Goal: Navigation & Orientation: Find specific page/section

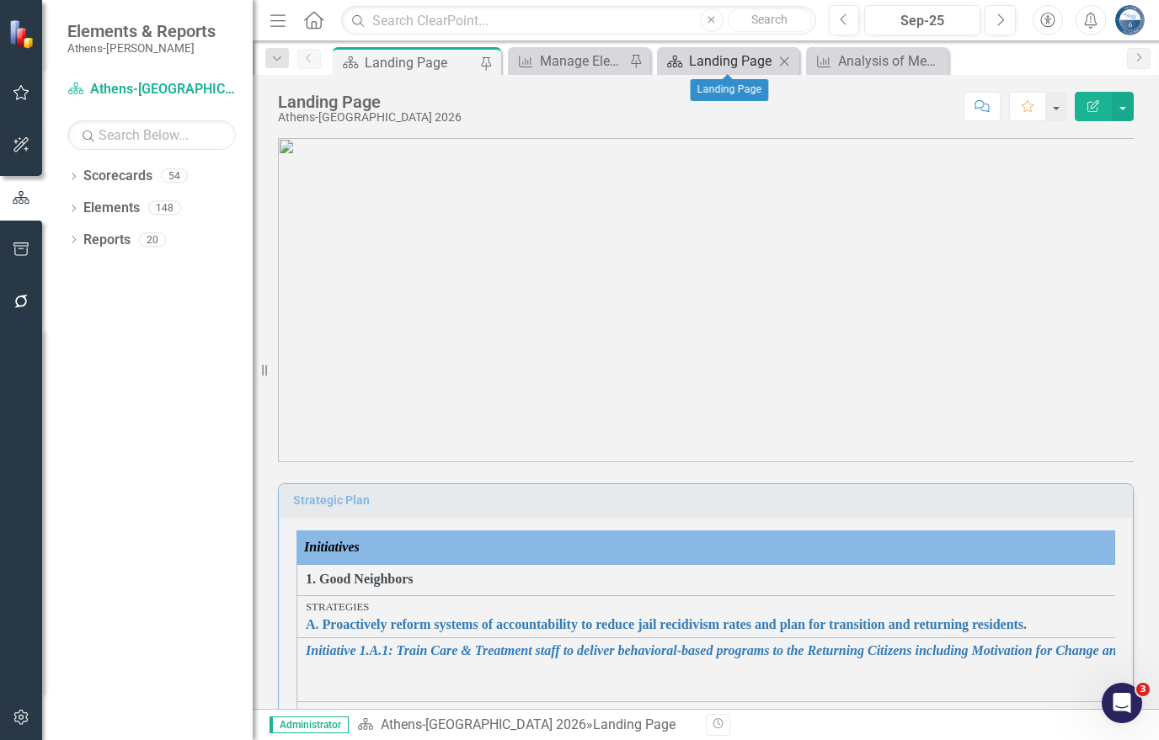
click at [756, 53] on div "Landing Page" at bounding box center [731, 61] width 85 height 21
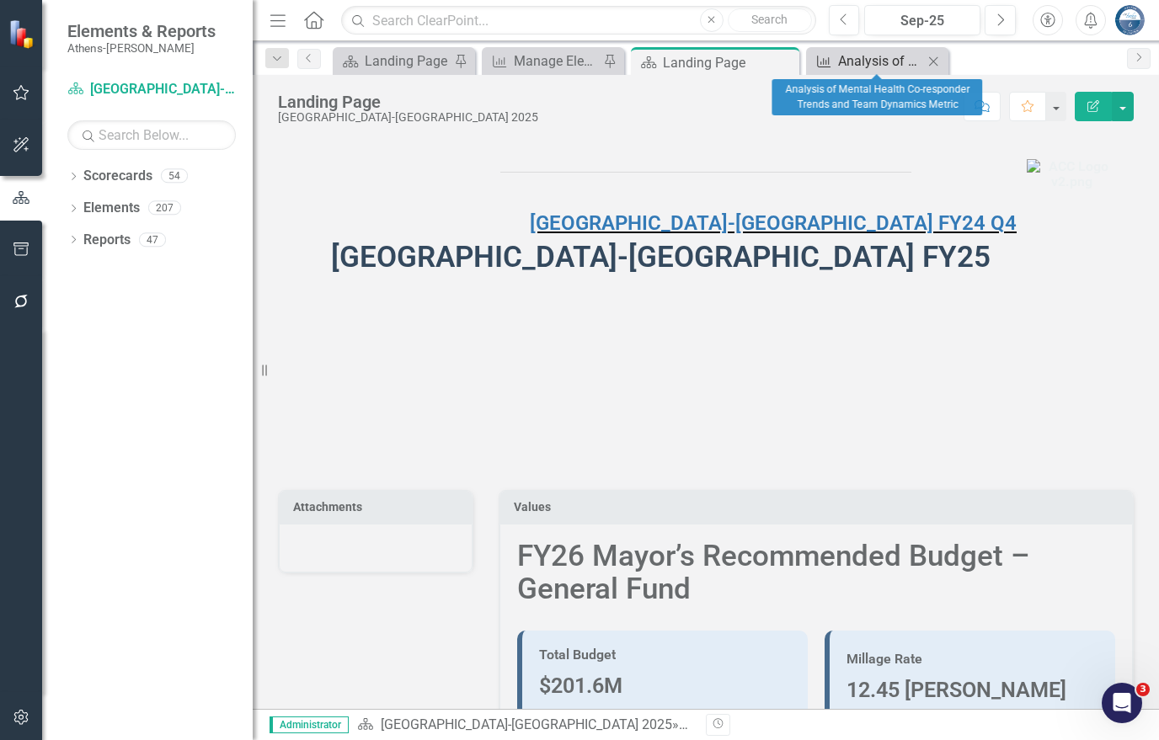
click at [845, 53] on div "Analysis of Mental Health Co-responder Trends and Team Dynamics Metric" at bounding box center [880, 61] width 85 height 21
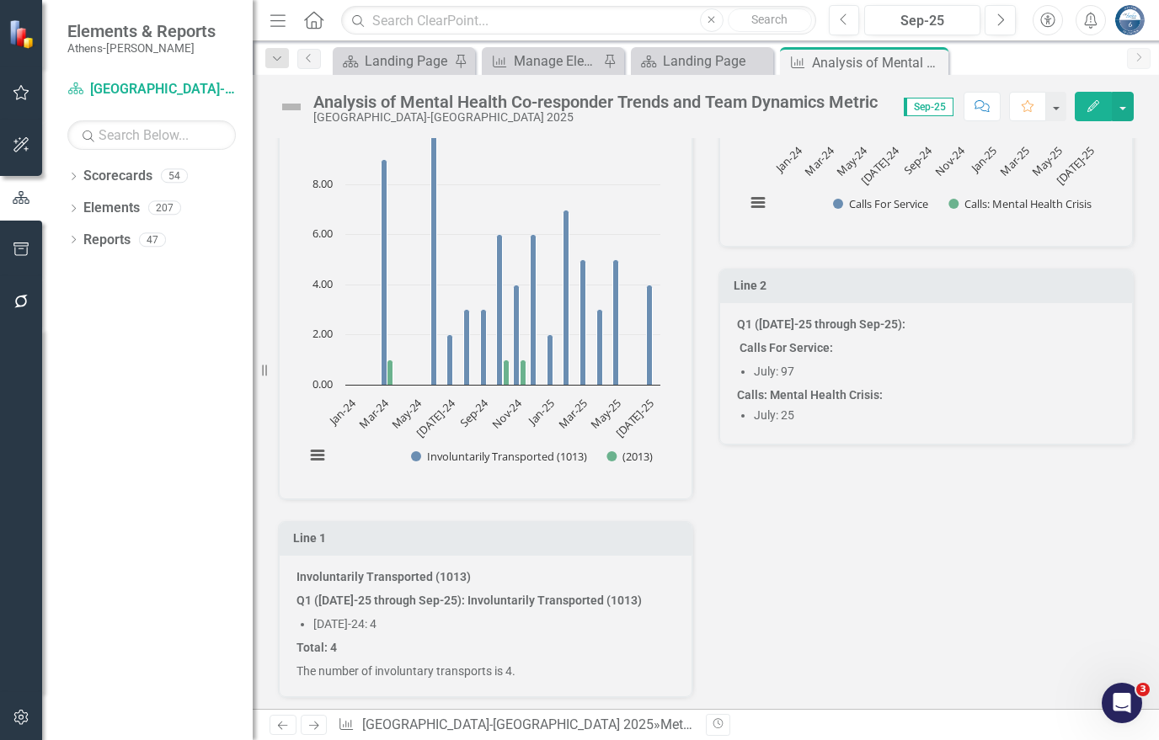
scroll to position [674, 0]
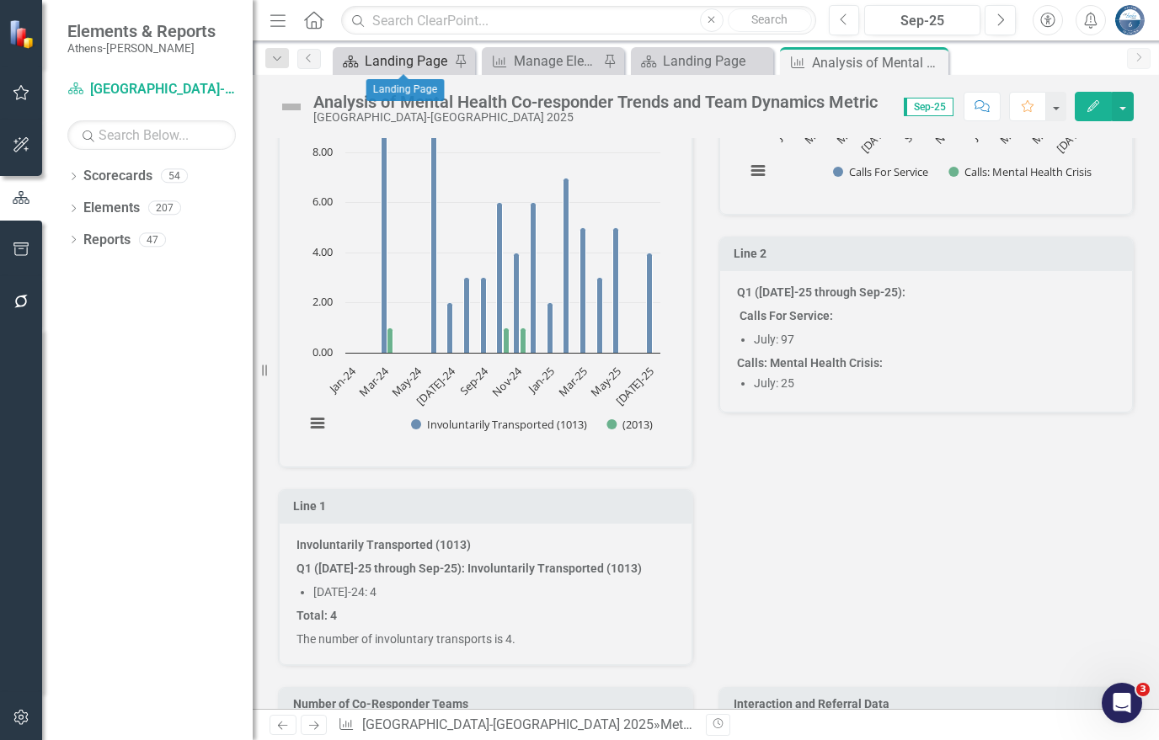
click at [421, 63] on div "Landing Page" at bounding box center [407, 61] width 85 height 21
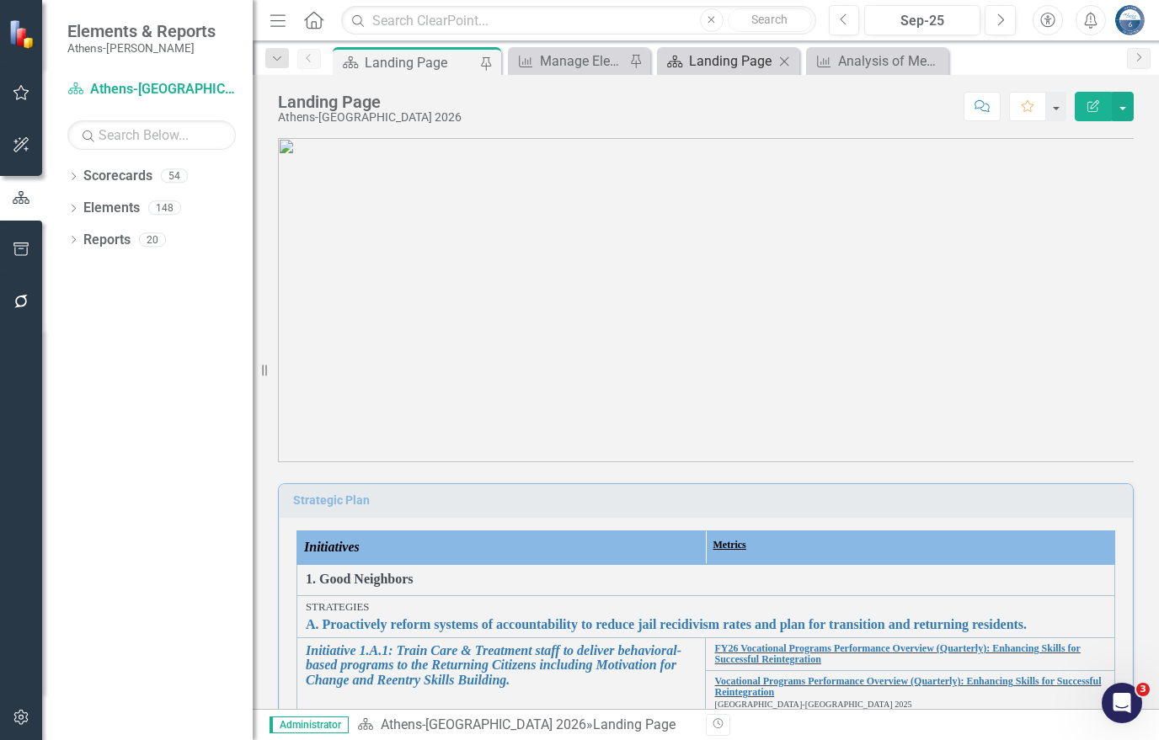
click at [704, 62] on div "Landing Page" at bounding box center [731, 61] width 85 height 21
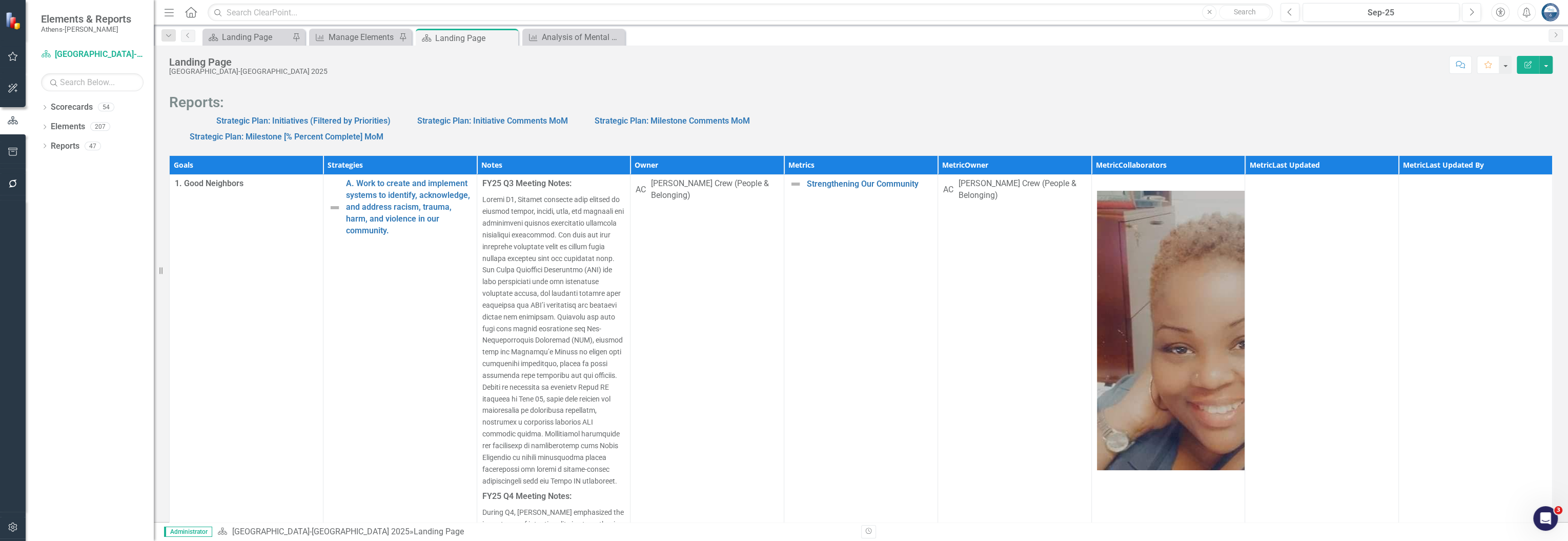
scroll to position [274, 0]
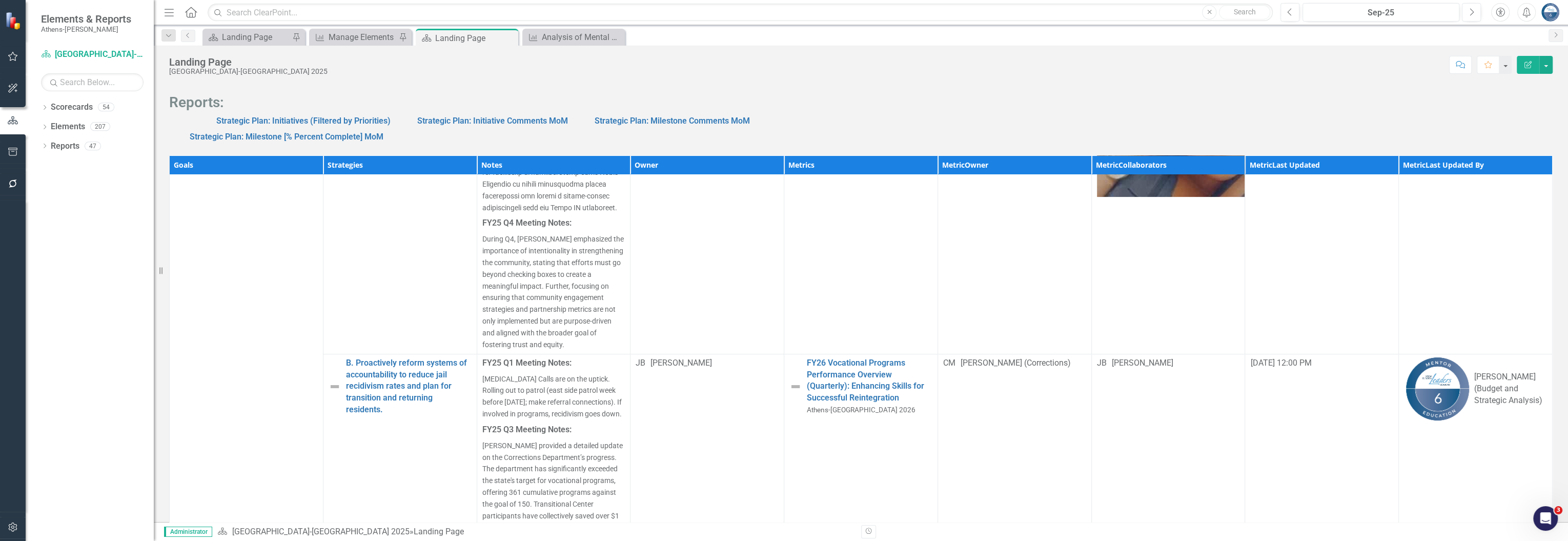
drag, startPoint x: 797, startPoint y: 505, endPoint x: 772, endPoint y: 389, distance: 118.7
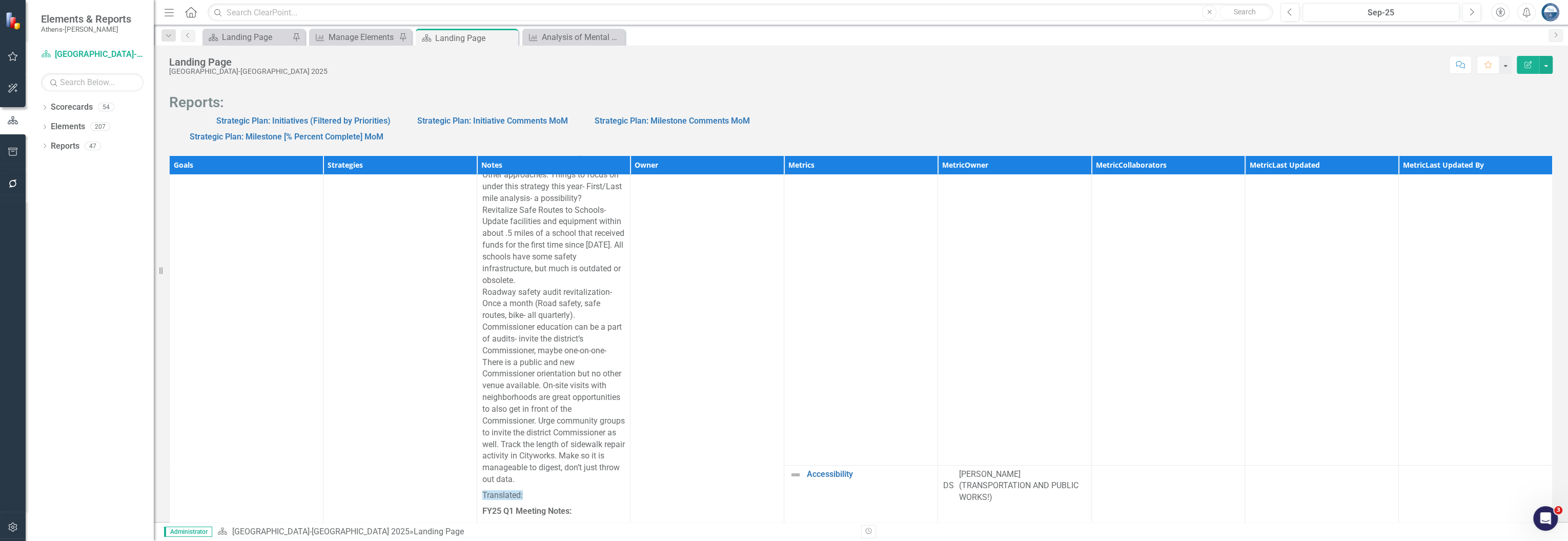
scroll to position [205, 0]
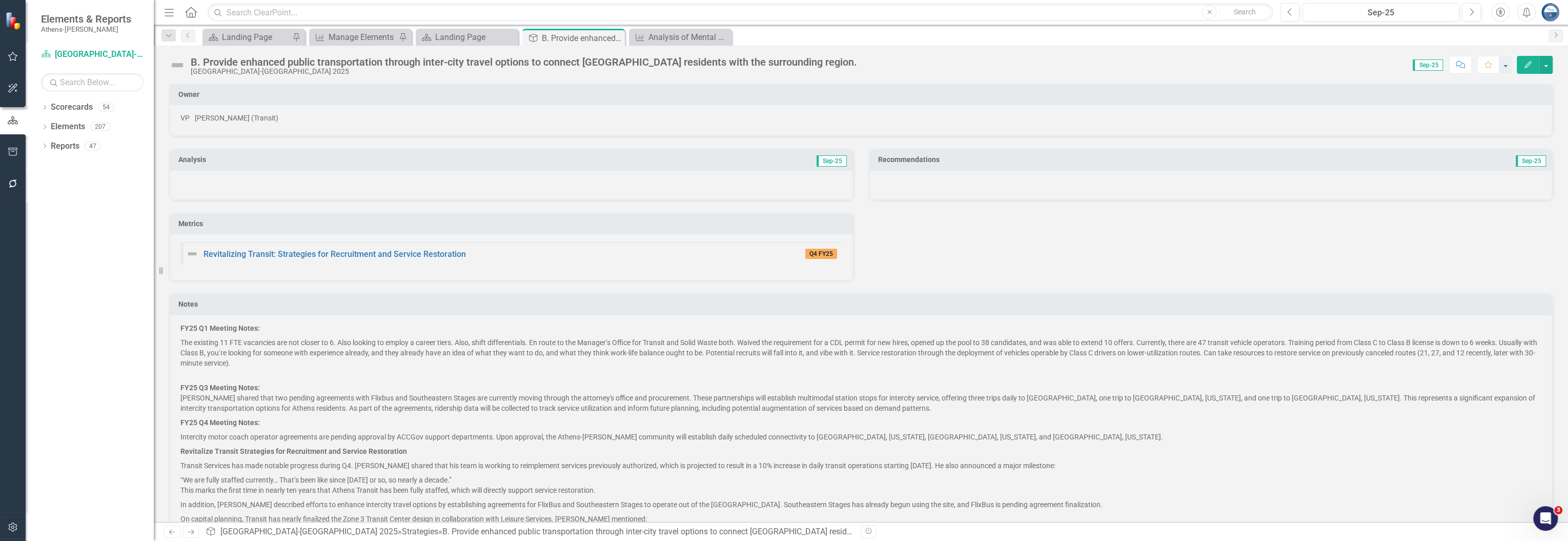
click at [705, 58] on div "B. Provide enhanced public transportation through inter-city travel options to …" at bounding box center [523, 62] width 667 height 12
click at [705, 60] on div "B. Provide enhanced public transportation through inter-city travel options to …" at bounding box center [523, 62] width 667 height 12
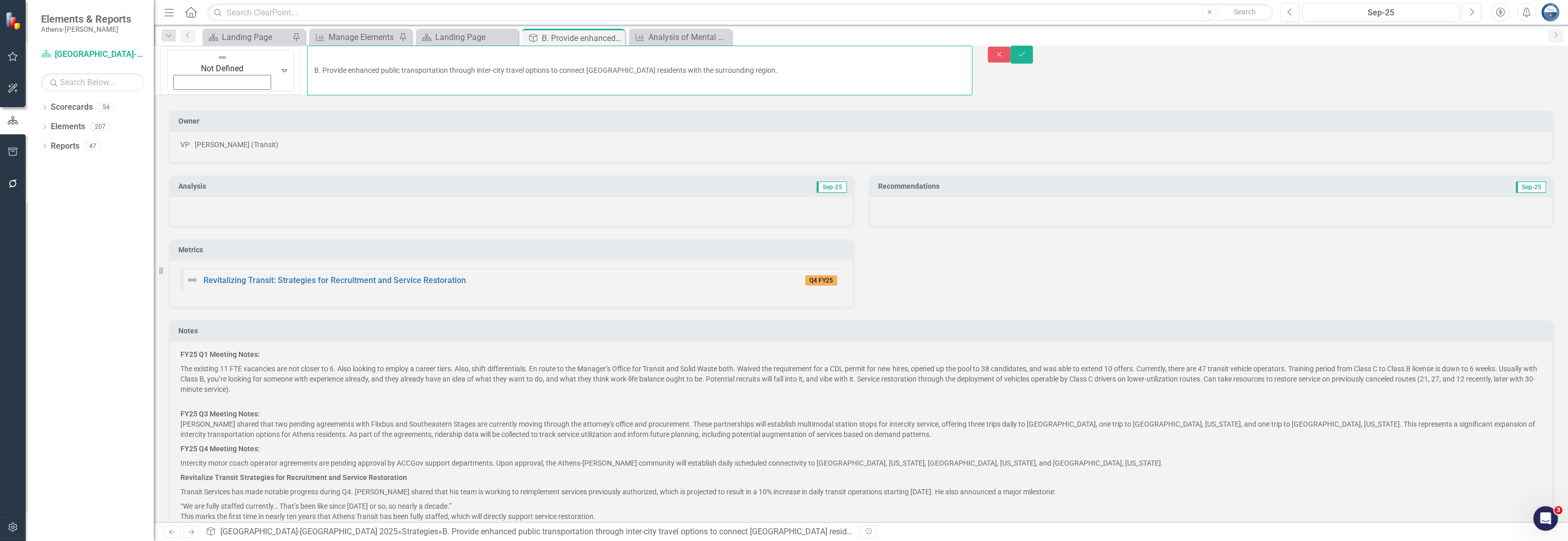
drag, startPoint x: 699, startPoint y: 58, endPoint x: 205, endPoint y: 58, distance: 494.0
click at [307, 58] on input "B. Provide enhanced public transportation through inter-city travel options to …" at bounding box center [639, 71] width 665 height 50
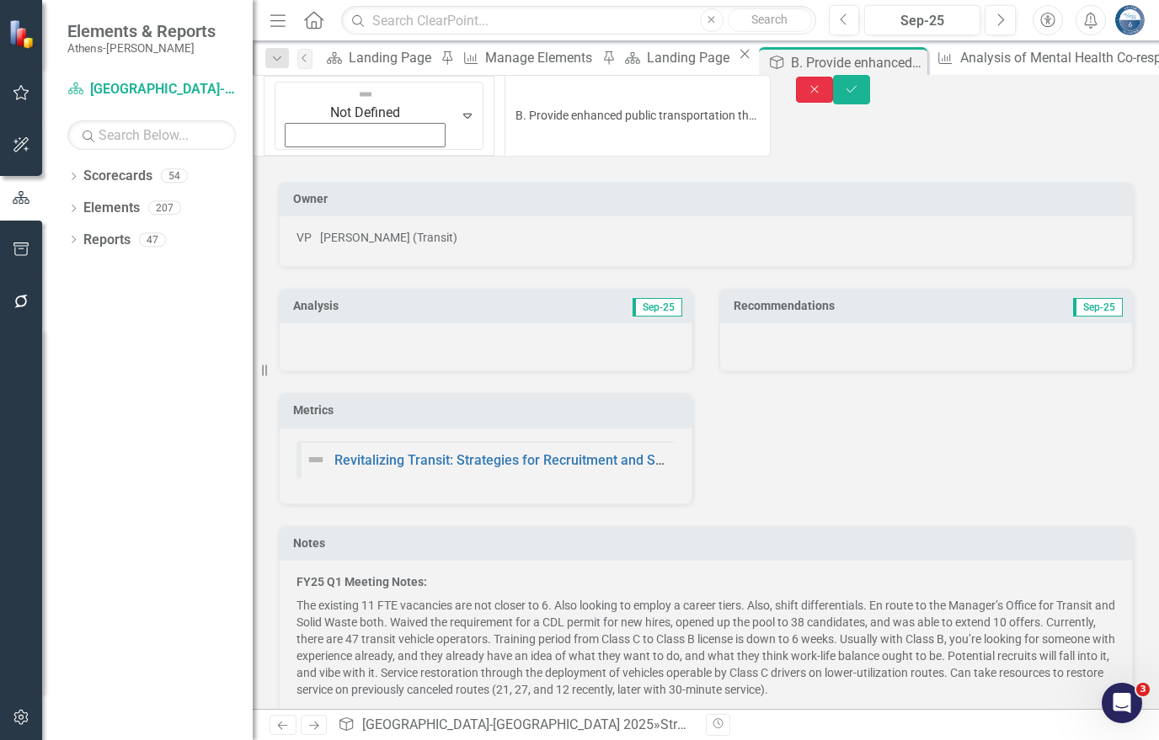
click at [822, 95] on icon "Close" at bounding box center [814, 89] width 15 height 12
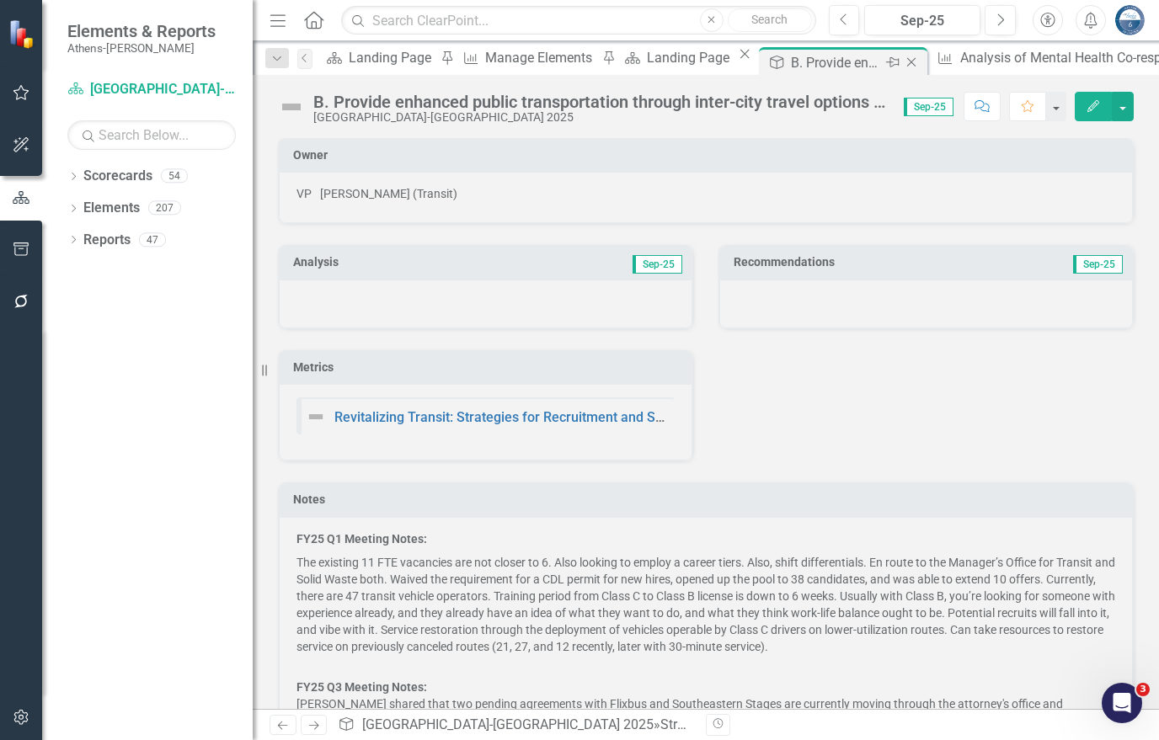
click at [903, 62] on icon "Close" at bounding box center [911, 62] width 17 height 13
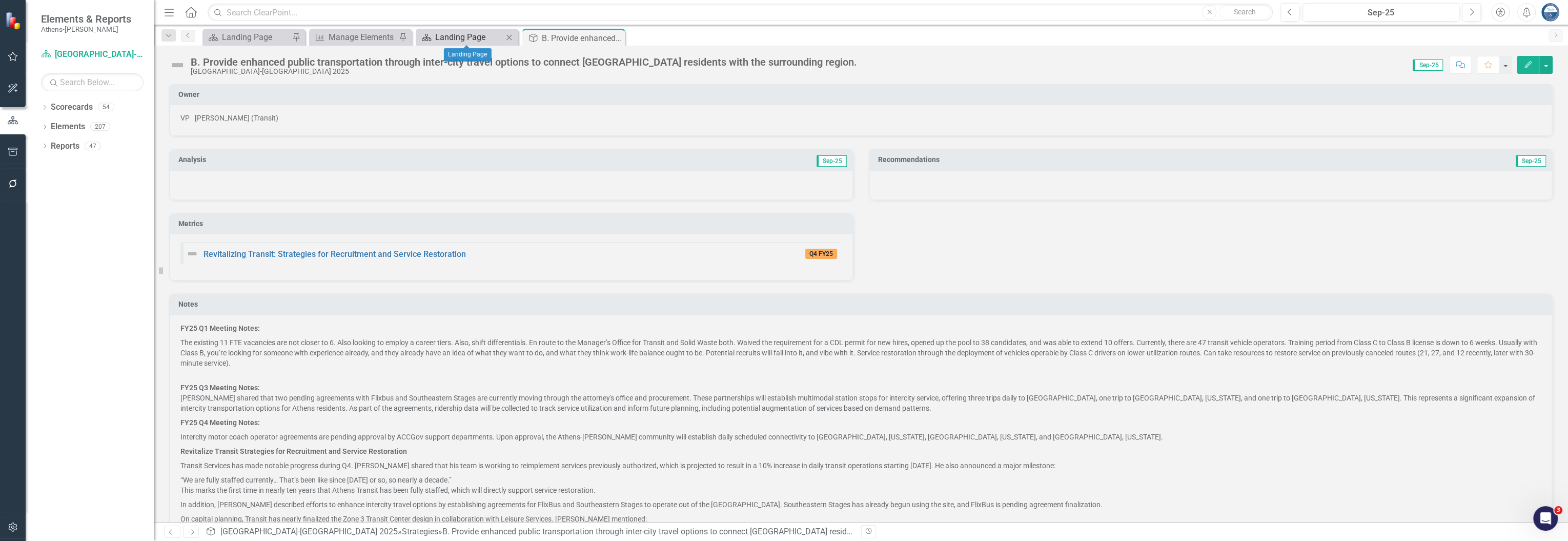
click at [472, 34] on div "Landing Page" at bounding box center [469, 37] width 68 height 13
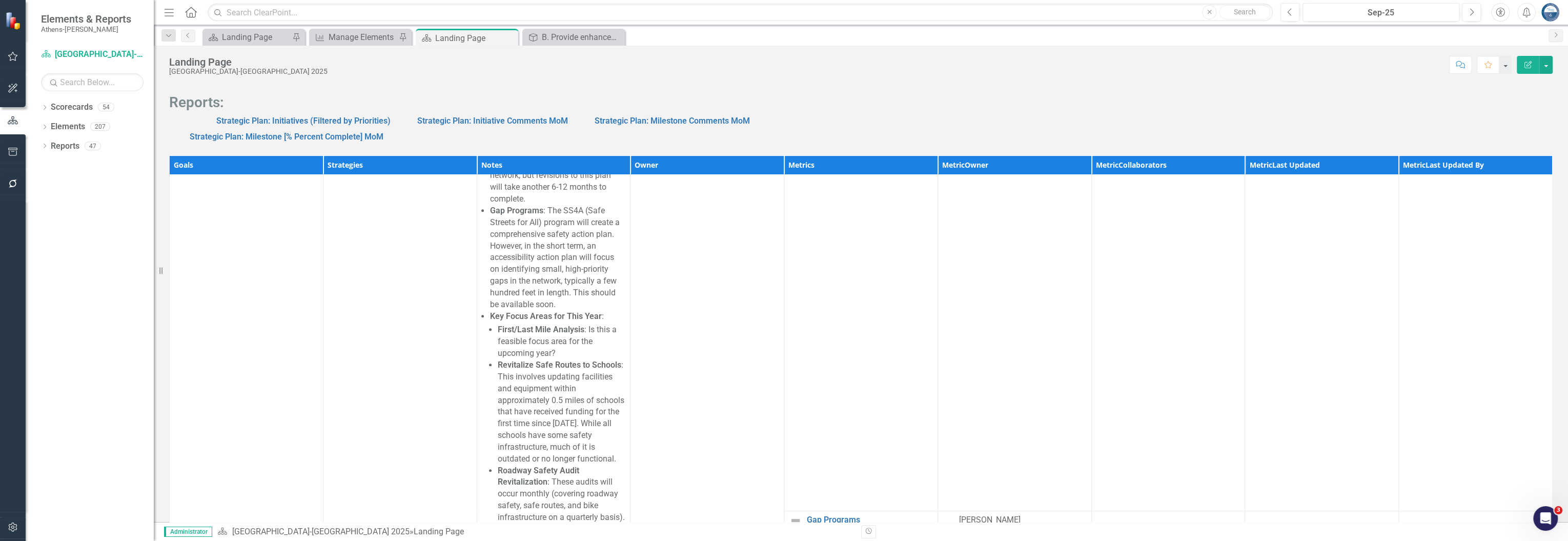
scroll to position [684, 0]
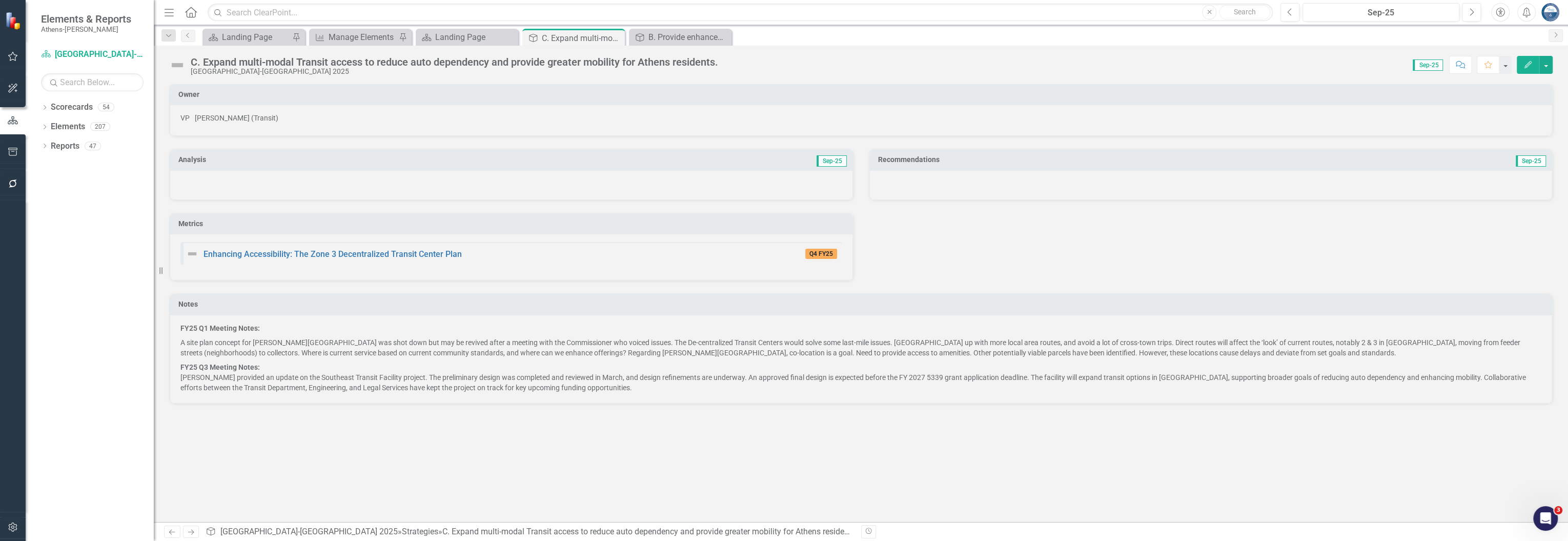
click at [633, 65] on div "C. Expand multi-modal Transit access to reduce auto dependency and provide grea…" at bounding box center [454, 62] width 528 height 12
click at [705, 59] on div "C. Expand multi-modal Transit access to reduce auto dependency and provide grea…" at bounding box center [454, 62] width 528 height 12
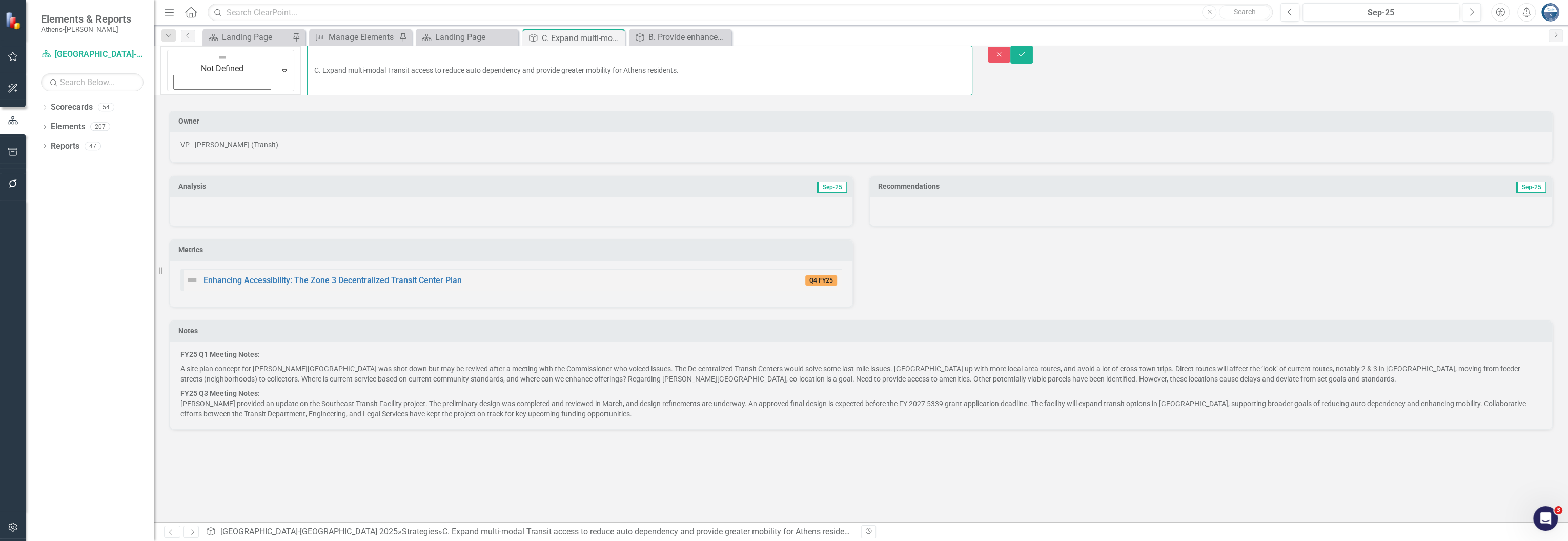
drag, startPoint x: 653, startPoint y: 62, endPoint x: 189, endPoint y: 71, distance: 464.1
click at [189, 71] on div "Not Defined Expand C. Expand multi-modal Transit access to reduce auto dependen…" at bounding box center [861, 74] width 1414 height 57
drag, startPoint x: 1066, startPoint y: 228, endPoint x: 1132, endPoint y: 208, distance: 69.0
click at [705, 228] on div "Analysis Sep-25 Metrics Enhancing Accessibility: The Zone 3 Decentralized Trans…" at bounding box center [861, 235] width 1399 height 144
click at [705, 58] on icon "Close" at bounding box center [999, 54] width 9 height 7
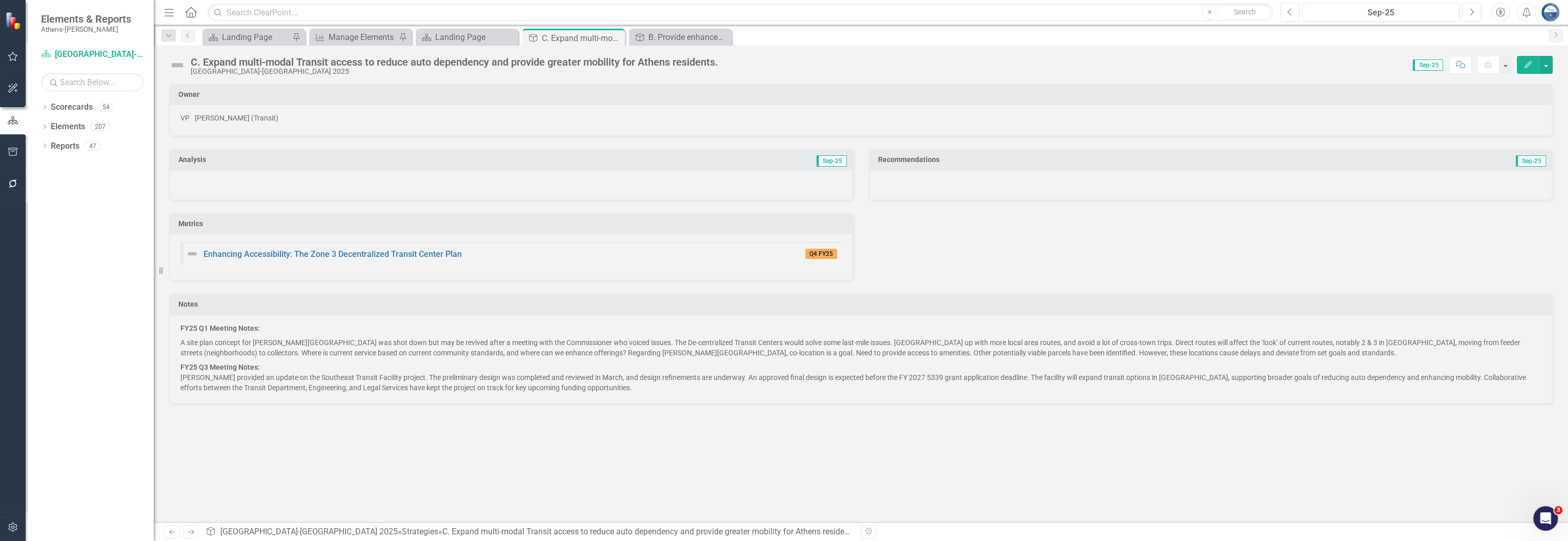
click at [705, 268] on div "Analysis Sep-25 Metrics Enhancing Accessibility: The Zone 3 Decentralized Trans…" at bounding box center [861, 208] width 1399 height 144
click at [463, 36] on div "Landing Page" at bounding box center [469, 37] width 68 height 13
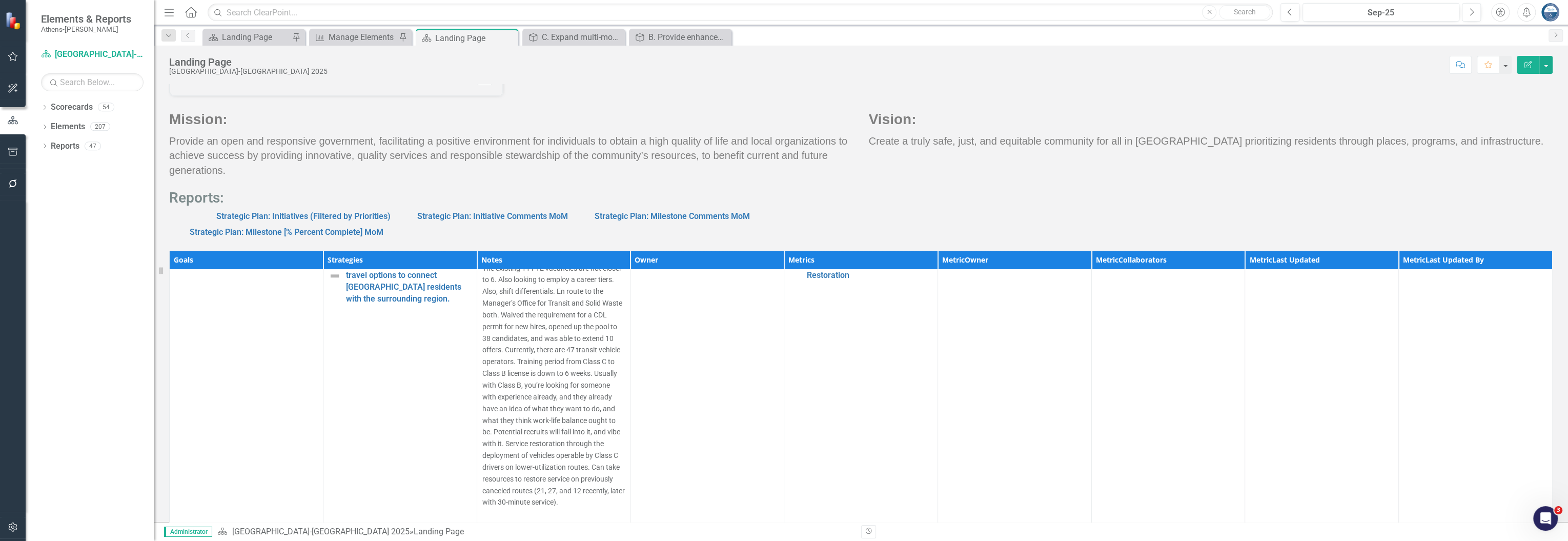
scroll to position [1470, 0]
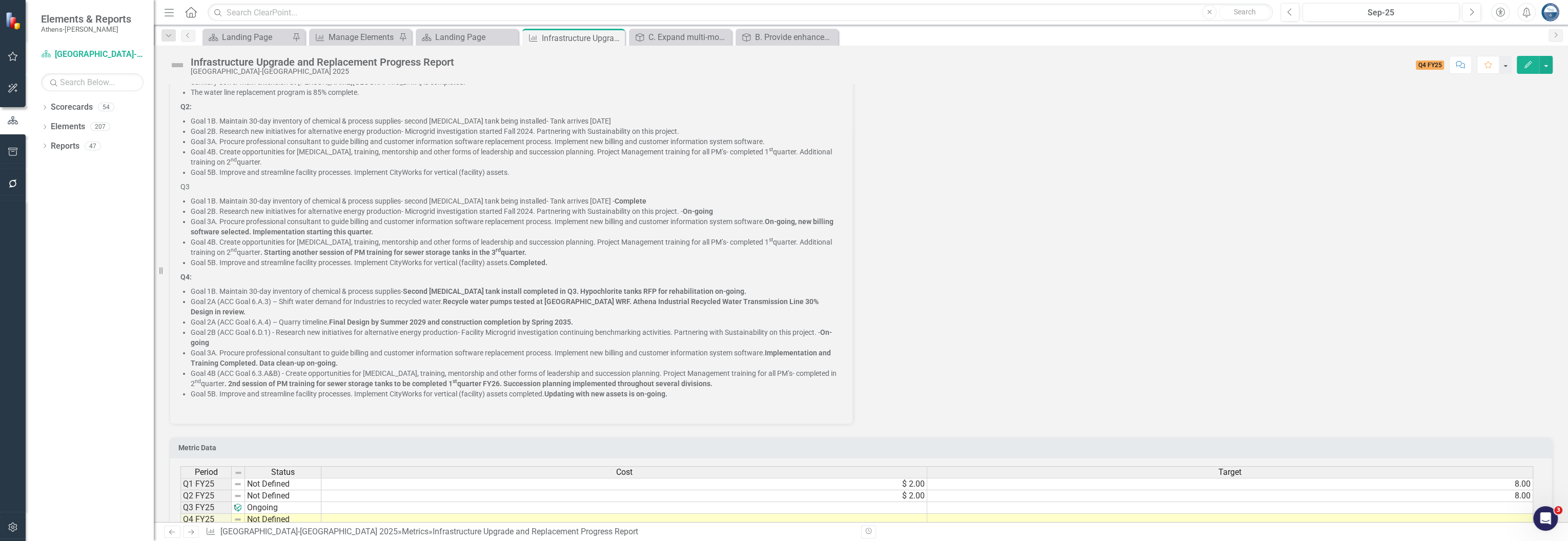
scroll to position [342, 0]
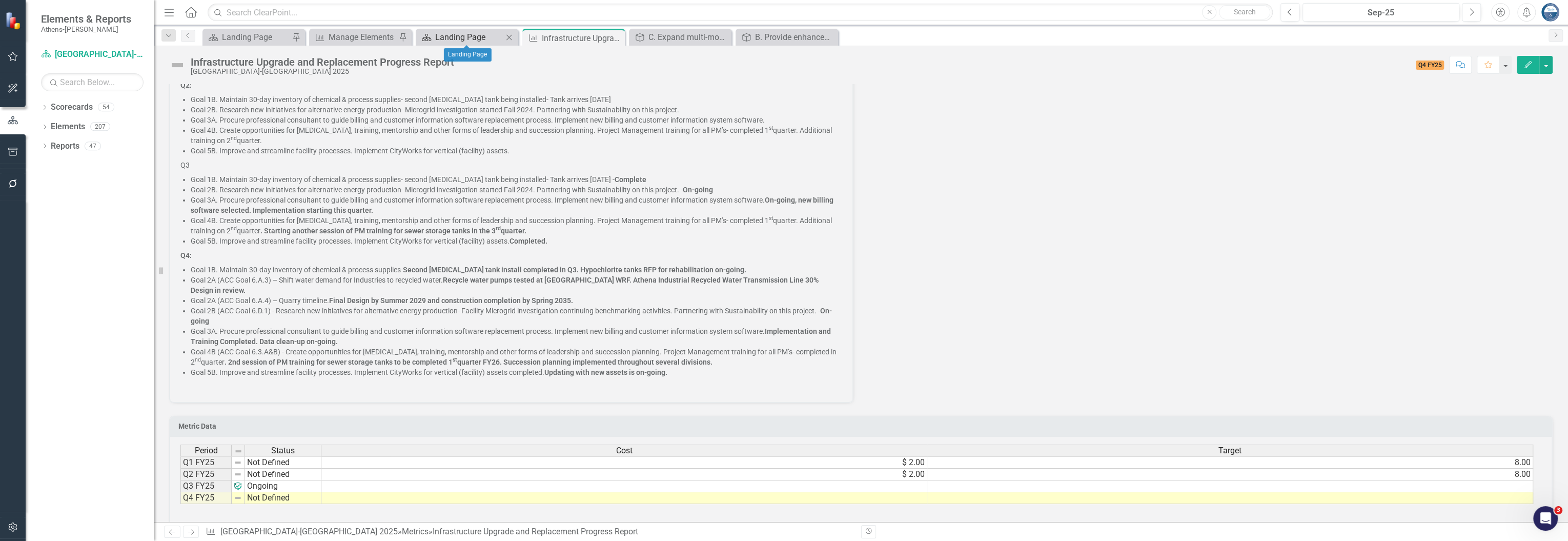
click at [482, 41] on div "Landing Page" at bounding box center [469, 37] width 68 height 13
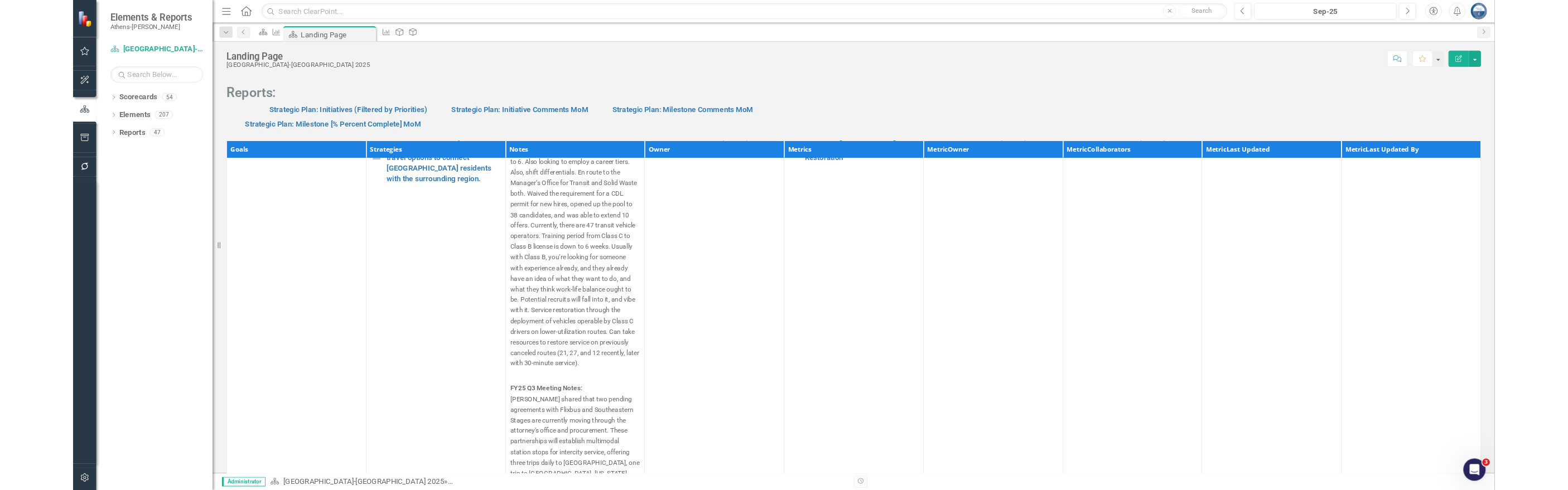
scroll to position [738, 0]
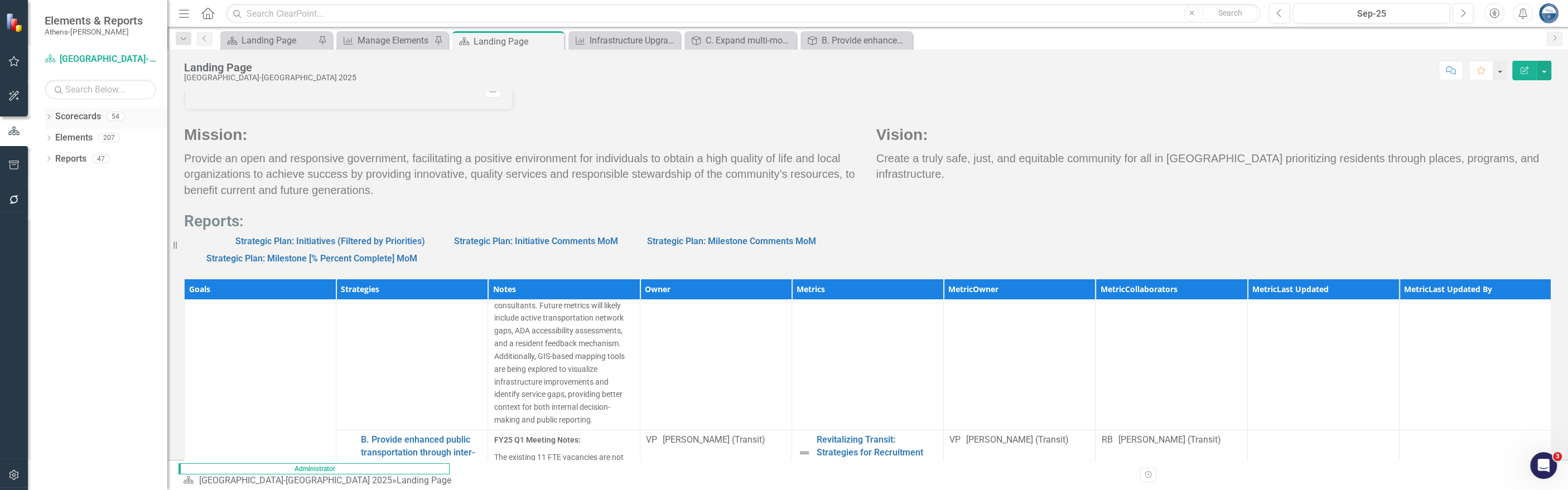
click at [67, 116] on link "Scorecards" at bounding box center [78, 117] width 46 height 13
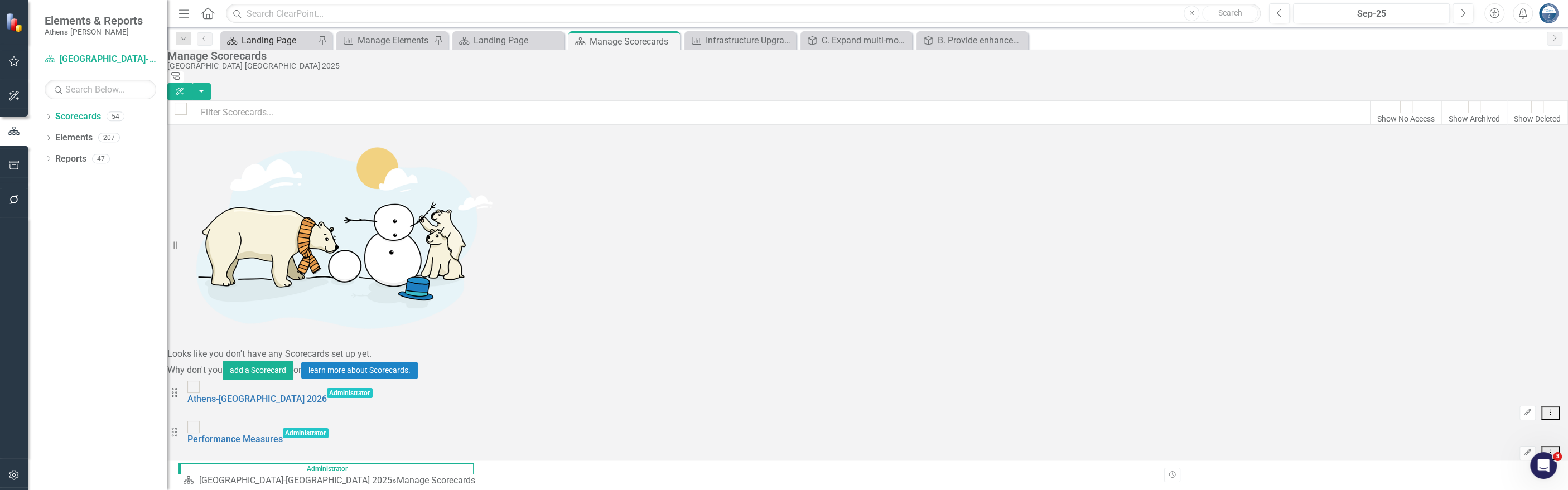
click at [254, 40] on div "Landing Page" at bounding box center [278, 40] width 74 height 14
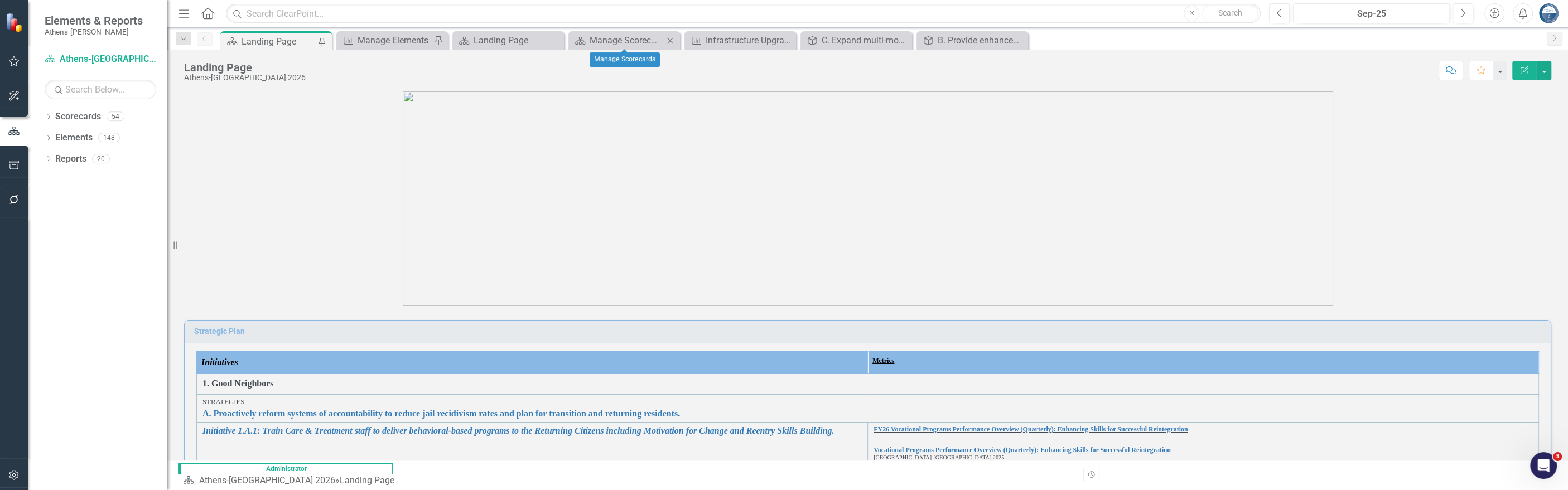
click at [668, 38] on icon at bounding box center [670, 40] width 6 height 6
click at [552, 39] on icon "Close" at bounding box center [554, 40] width 11 height 9
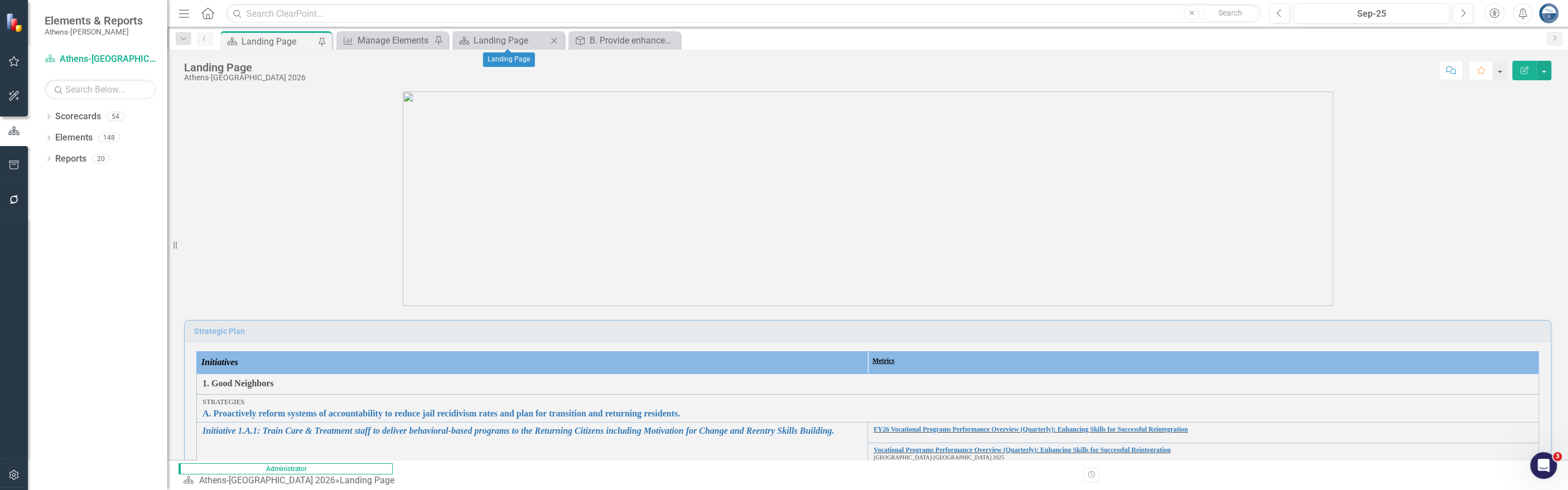
click at [552, 39] on icon "Close" at bounding box center [554, 40] width 11 height 9
click at [442, 38] on icon "Close" at bounding box center [438, 40] width 11 height 9
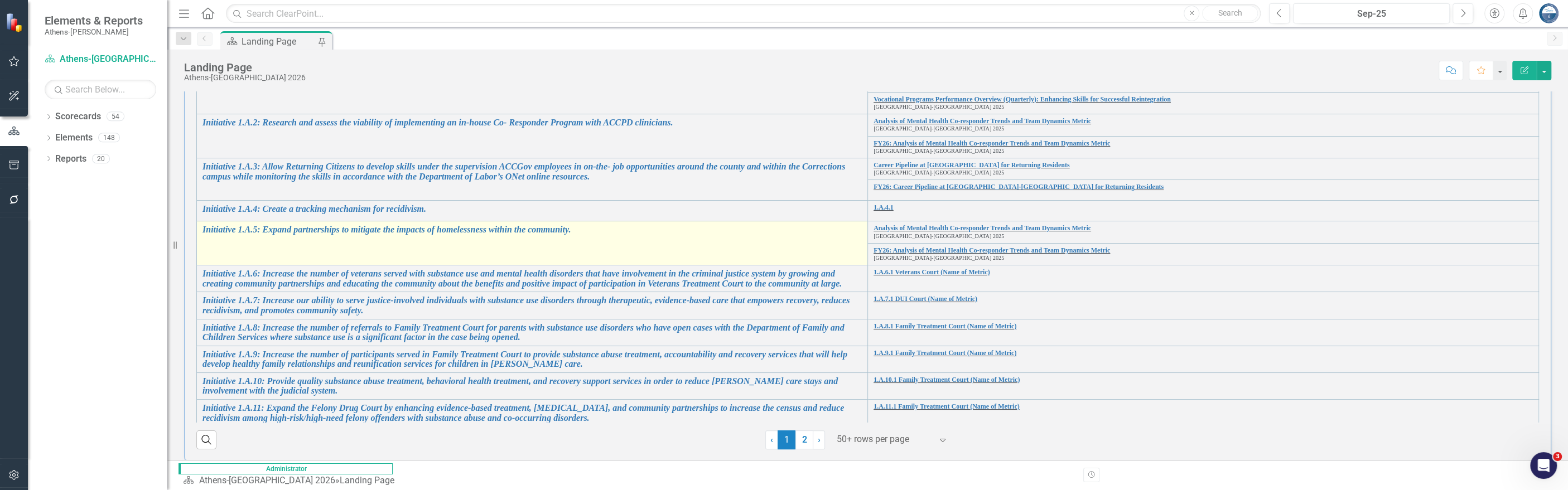
scroll to position [74, 0]
